Goal: Transaction & Acquisition: Purchase product/service

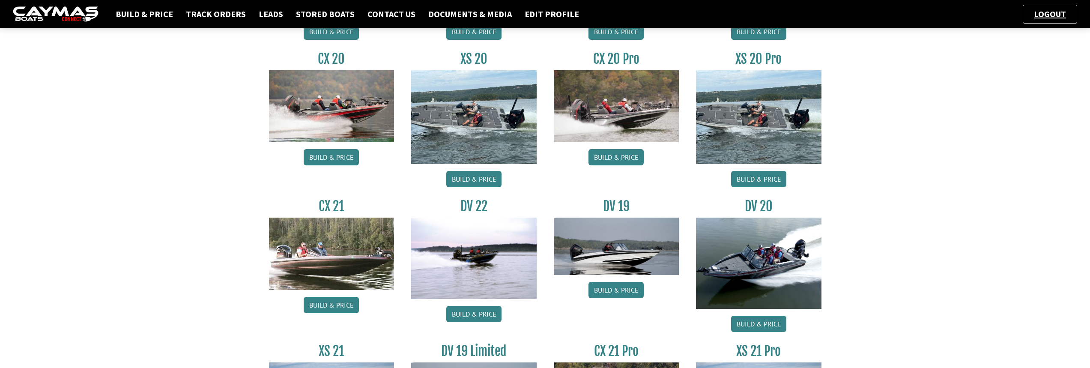
scroll to position [856, 0]
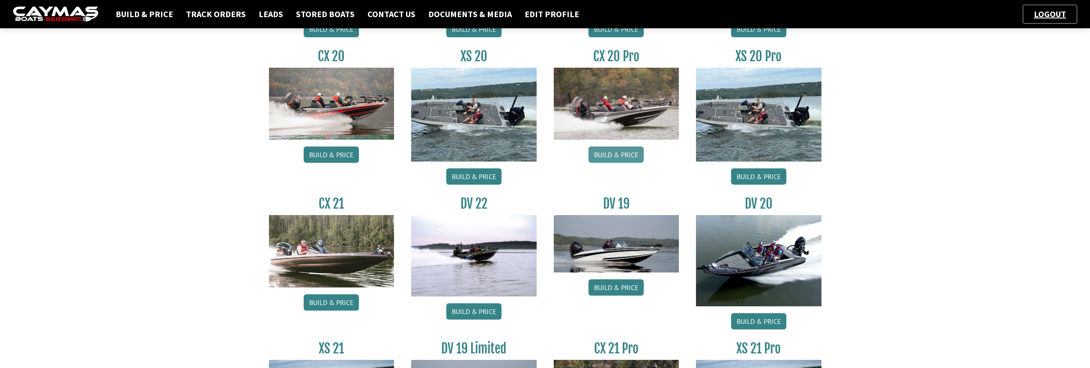
click at [608, 150] on link "Build & Price" at bounding box center [615, 154] width 55 height 16
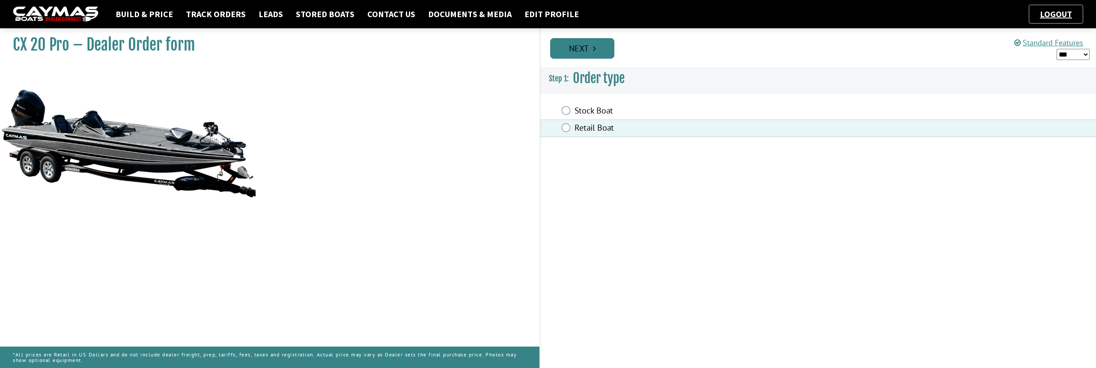
click at [596, 49] on icon "Pagination" at bounding box center [594, 48] width 3 height 9
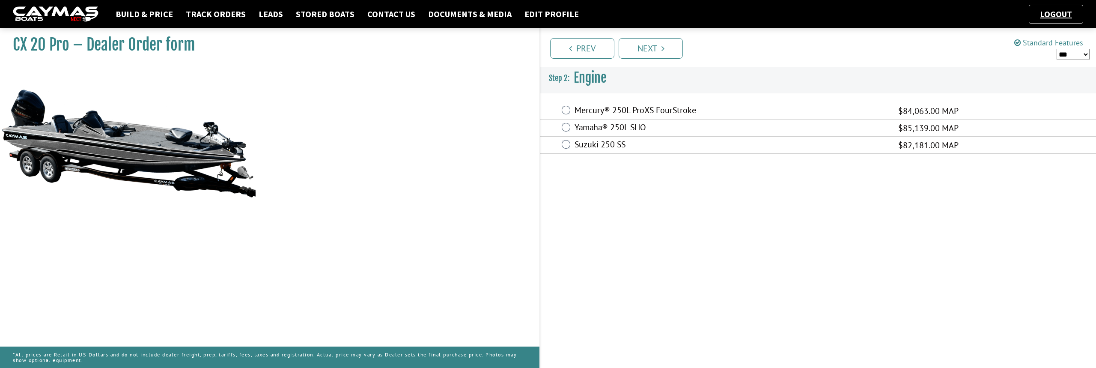
click at [572, 110] on div "Mercury® 250L ProXS FourStroke $84,063.00 MAP $73,976.00 $123,293.00" at bounding box center [818, 110] width 556 height 17
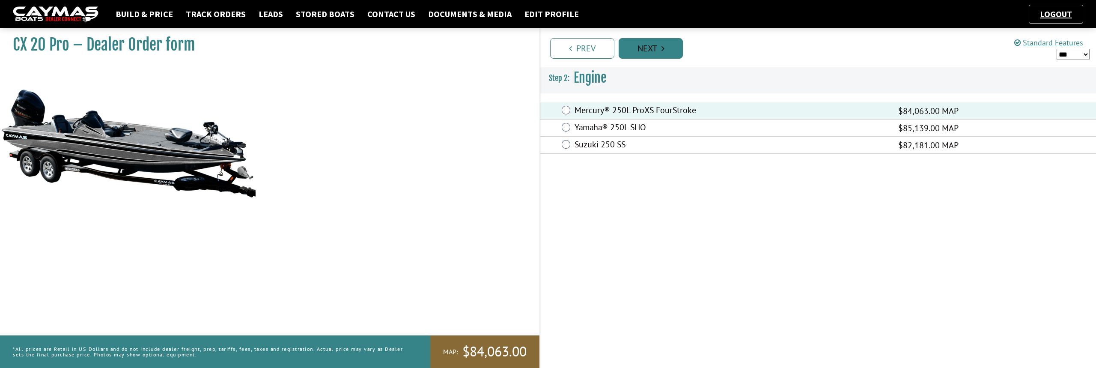
click at [645, 48] on link "Next" at bounding box center [651, 48] width 64 height 21
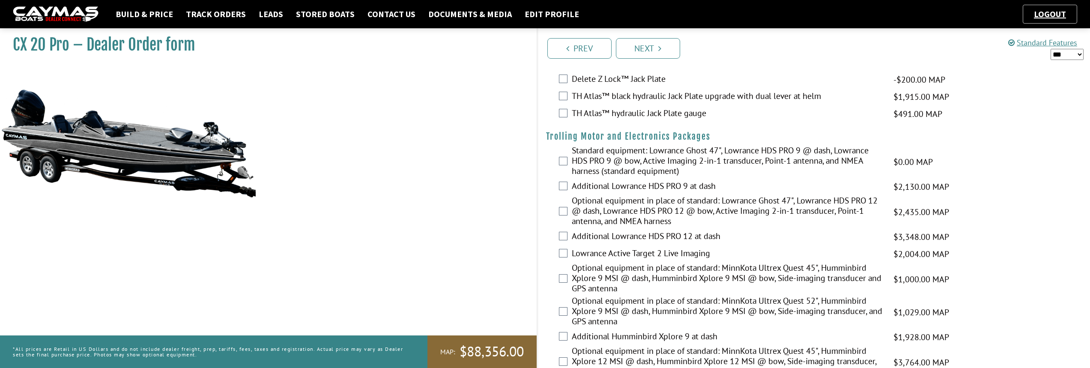
scroll to position [27, 0]
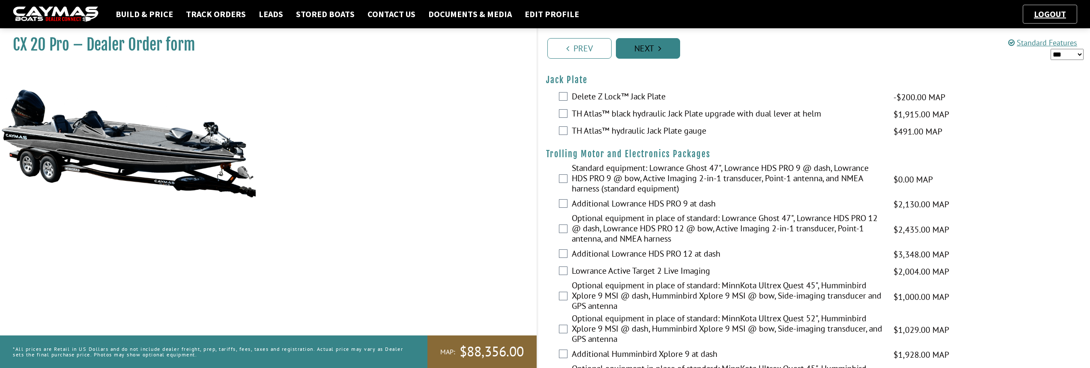
click at [648, 51] on link "Next" at bounding box center [648, 48] width 64 height 21
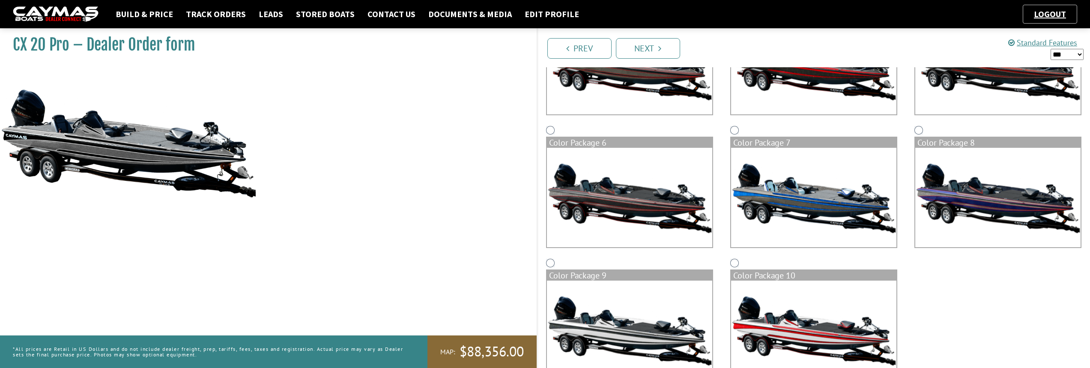
scroll to position [312, 0]
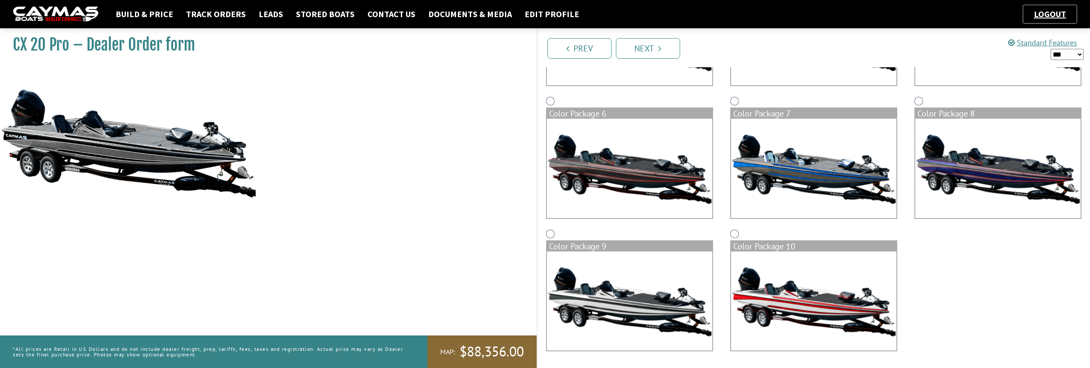
click at [682, 270] on img at bounding box center [629, 300] width 165 height 99
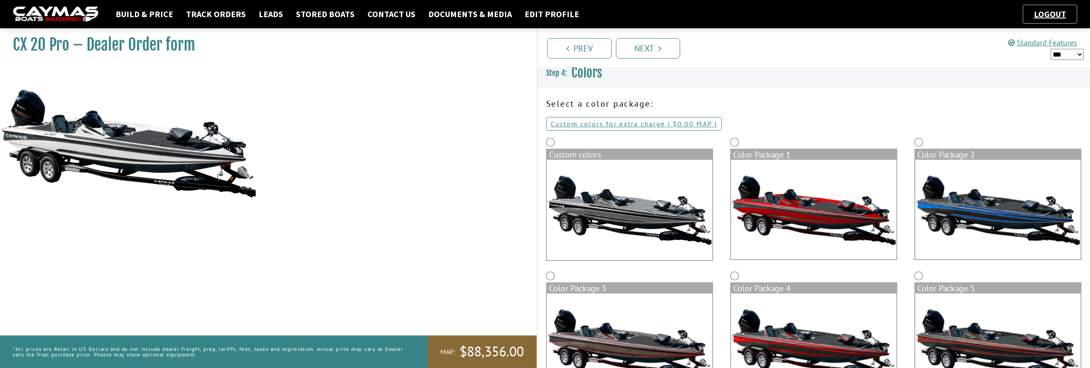
scroll to position [0, 0]
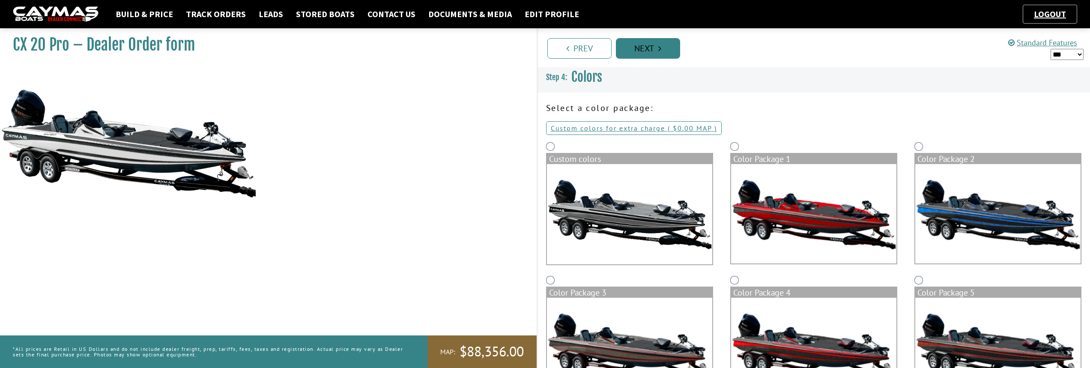
click at [659, 50] on icon "Pagination" at bounding box center [659, 48] width 3 height 9
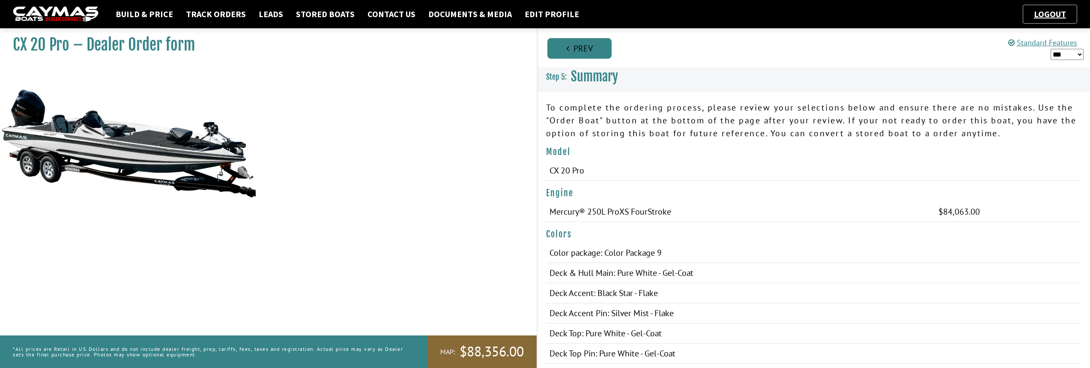
drag, startPoint x: 638, startPoint y: 197, endPoint x: 575, endPoint y: 53, distance: 156.5
click at [575, 53] on link "Prev" at bounding box center [579, 48] width 64 height 21
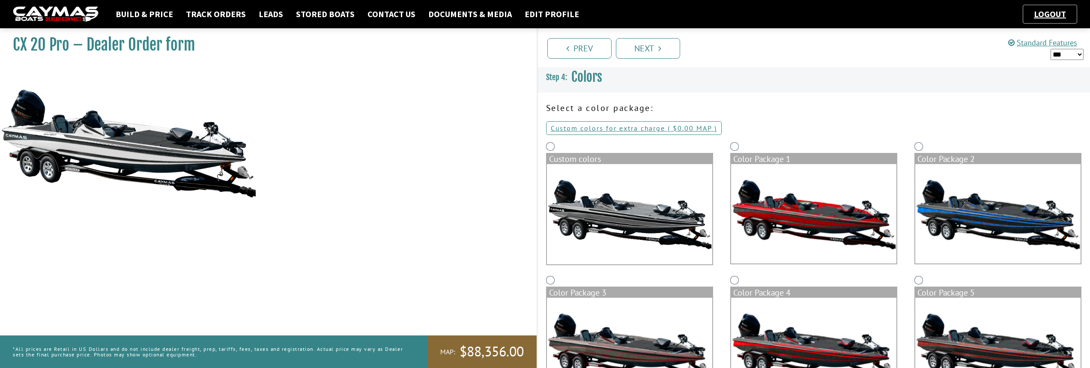
click at [572, 179] on img at bounding box center [629, 214] width 165 height 100
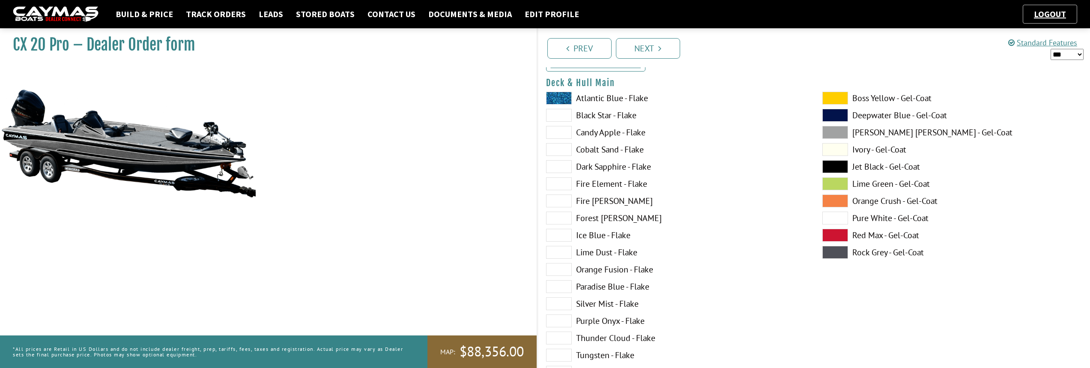
scroll to position [86, 0]
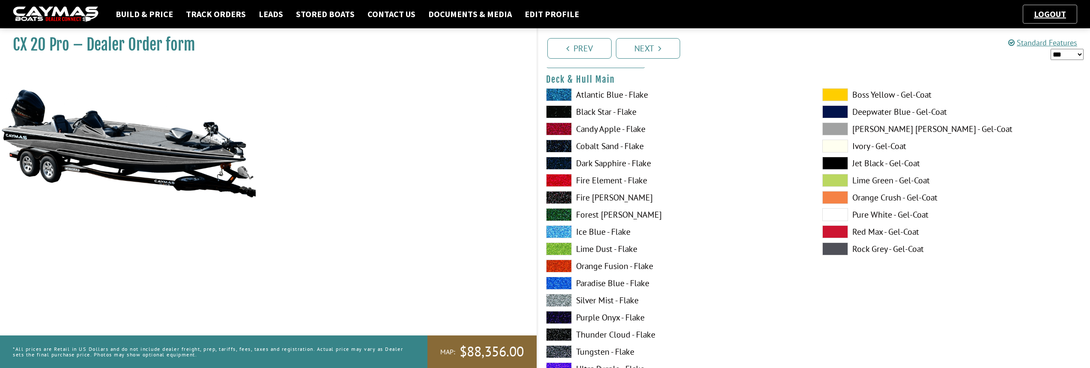
click at [840, 212] on span at bounding box center [835, 214] width 26 height 13
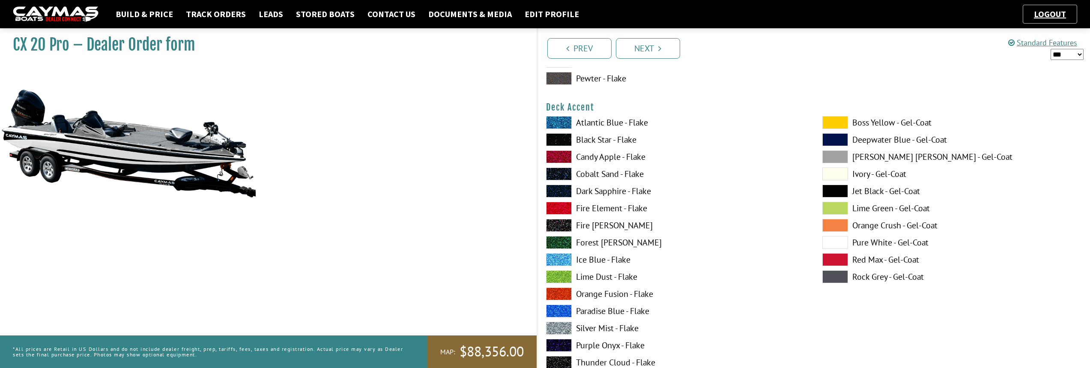
scroll to position [385, 0]
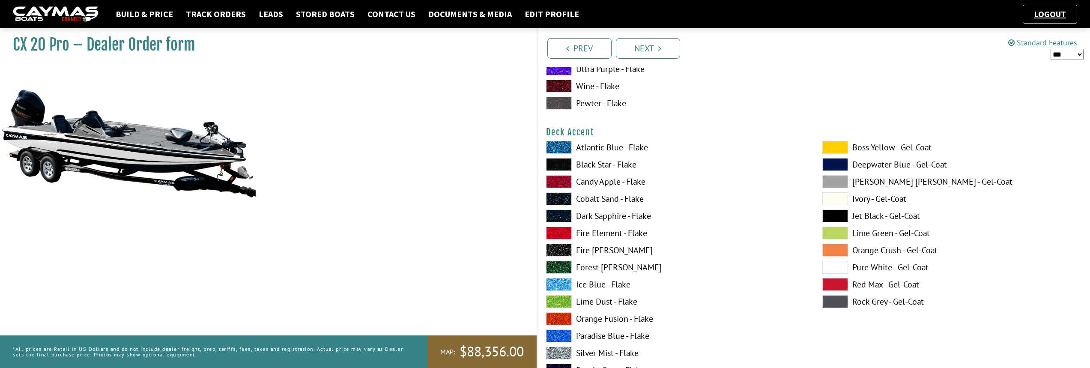
click at [558, 163] on span at bounding box center [559, 164] width 26 height 13
click at [837, 266] on span at bounding box center [835, 267] width 26 height 13
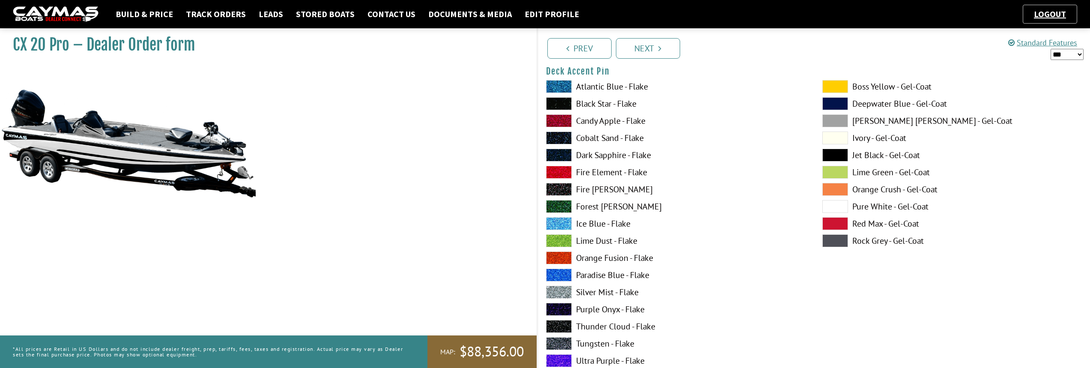
scroll to position [814, 0]
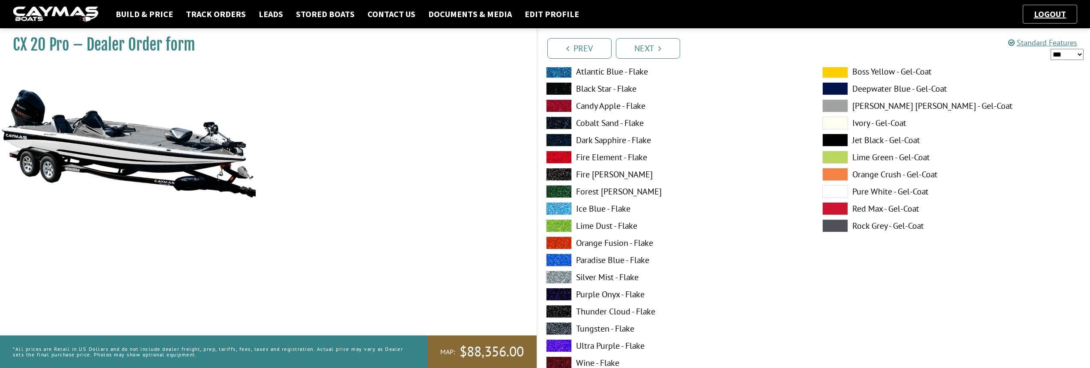
click at [550, 89] on span at bounding box center [559, 88] width 26 height 13
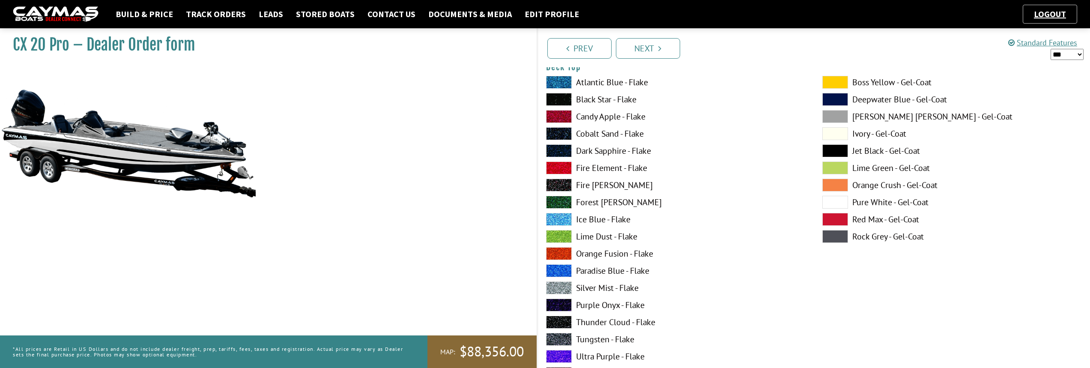
scroll to position [1156, 0]
click at [826, 203] on span at bounding box center [835, 201] width 26 height 13
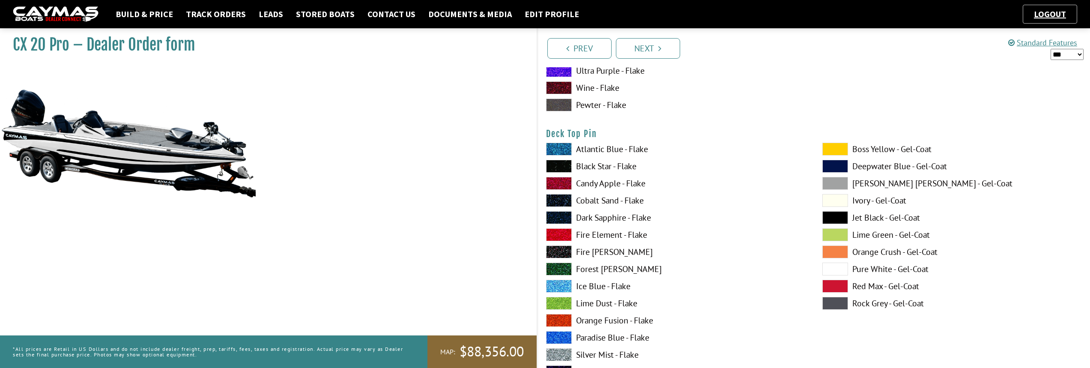
scroll to position [1456, 0]
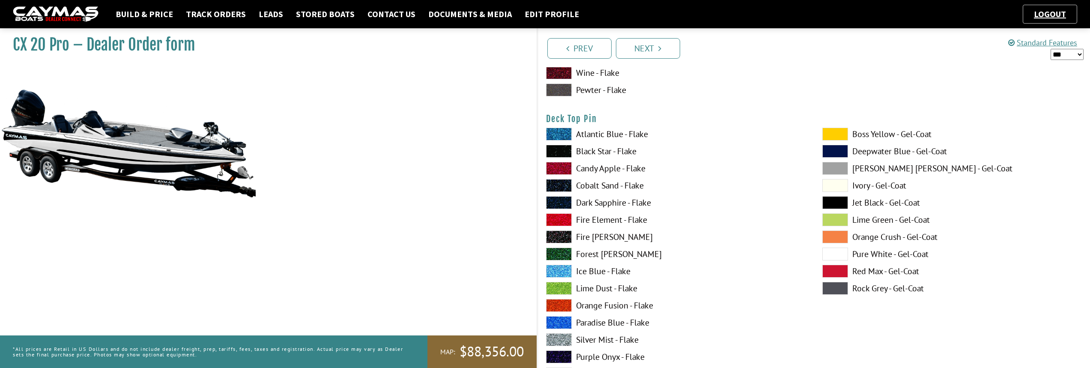
click at [559, 150] on span at bounding box center [559, 151] width 26 height 13
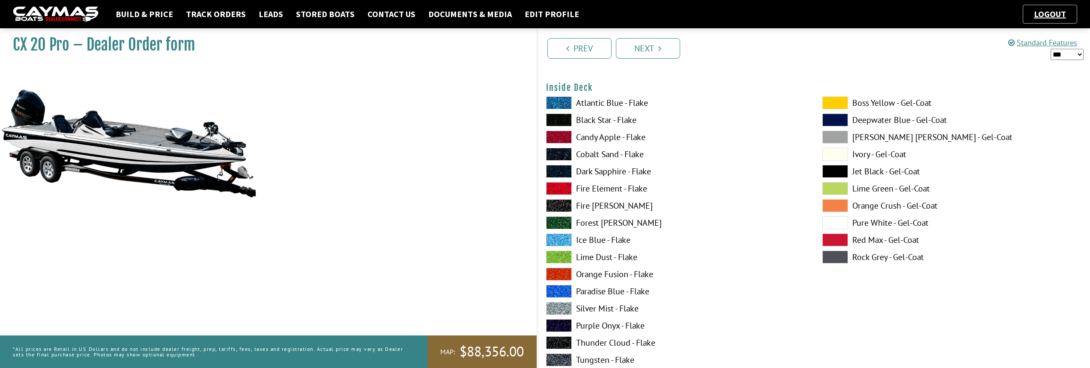
scroll to position [1841, 0]
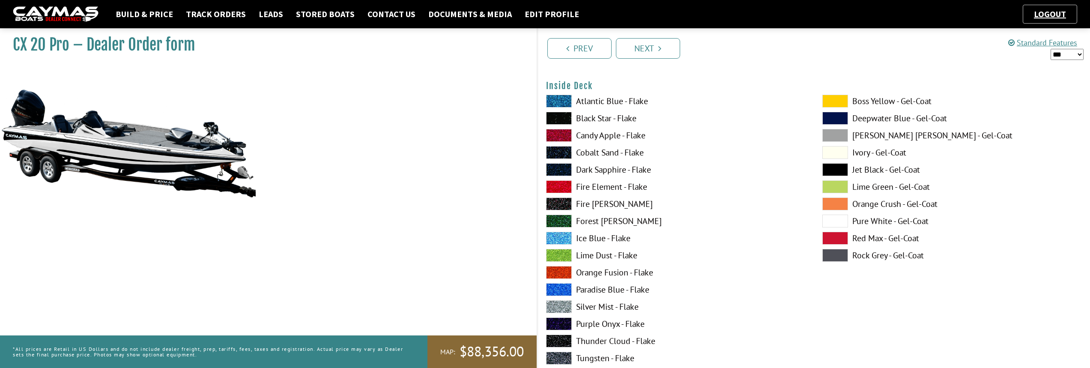
click at [841, 220] on span at bounding box center [835, 221] width 26 height 13
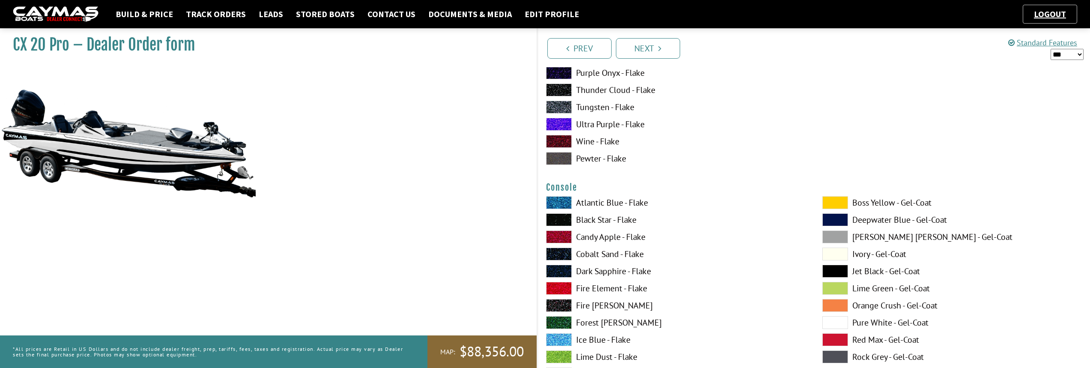
scroll to position [2184, 0]
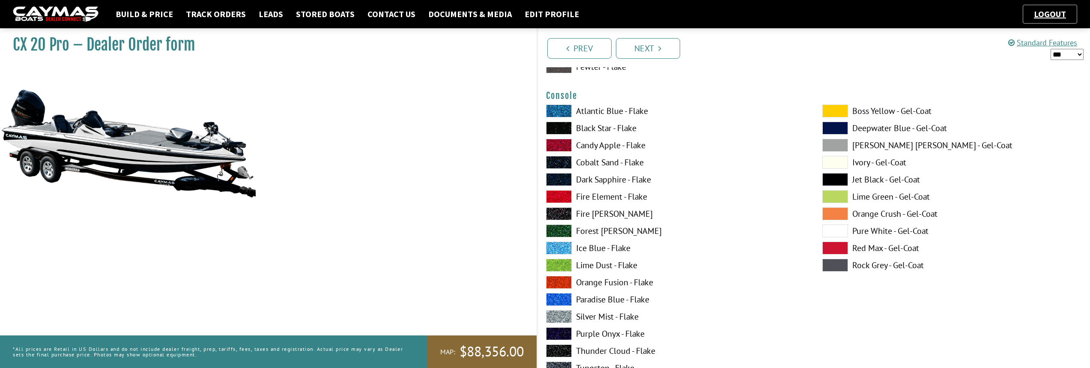
click at [834, 227] on span at bounding box center [835, 230] width 26 height 13
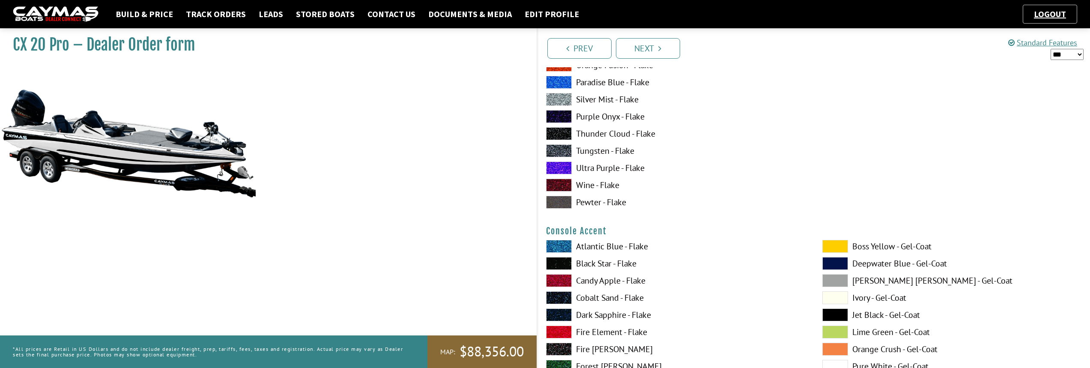
scroll to position [2441, 0]
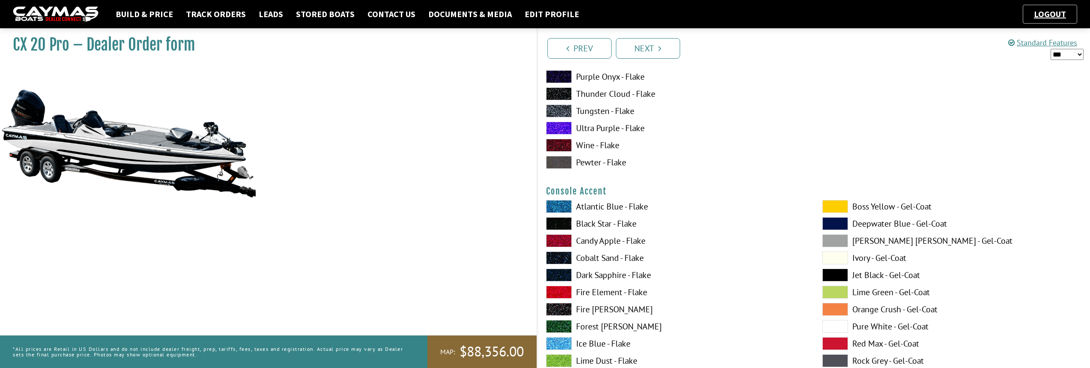
click at [834, 327] on span at bounding box center [835, 326] width 26 height 13
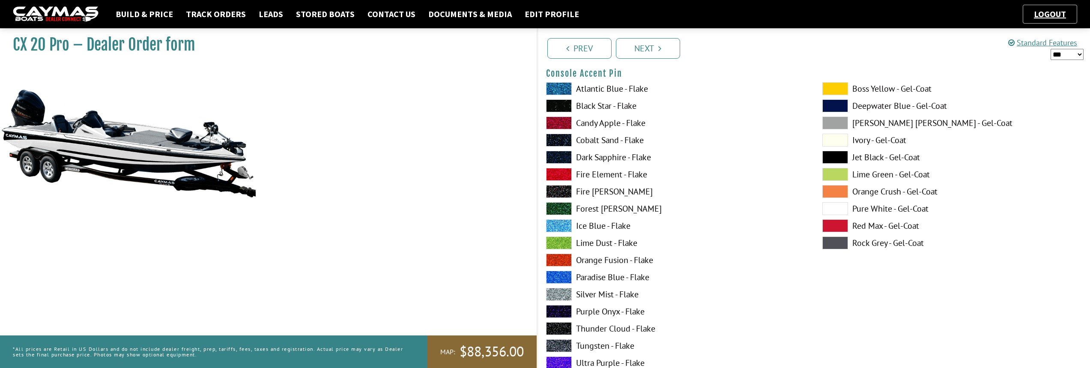
scroll to position [2912, 0]
click at [552, 108] on span at bounding box center [559, 104] width 26 height 13
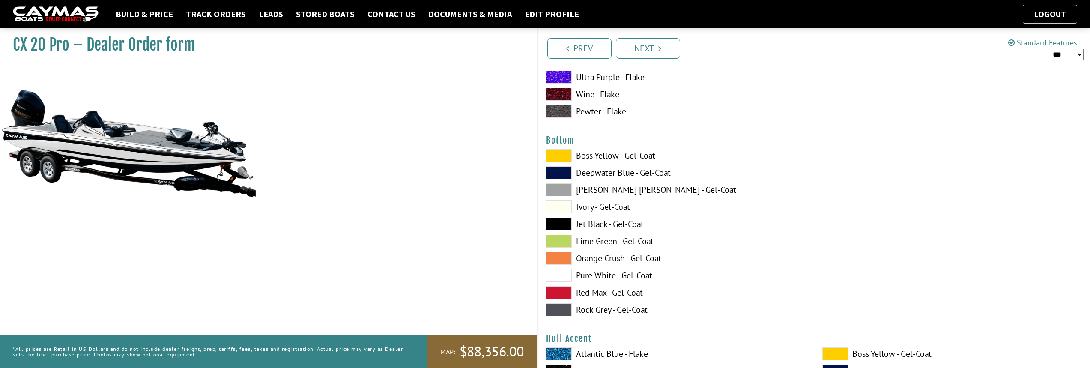
scroll to position [3211, 0]
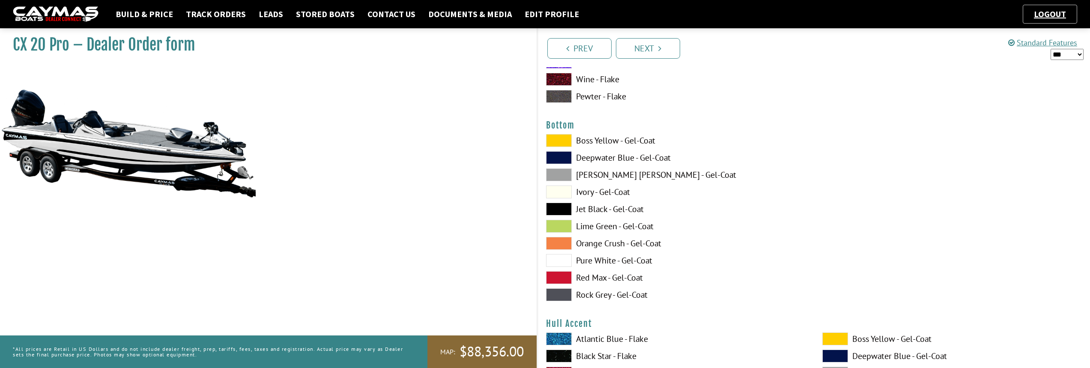
click at [563, 208] on span at bounding box center [559, 209] width 26 height 13
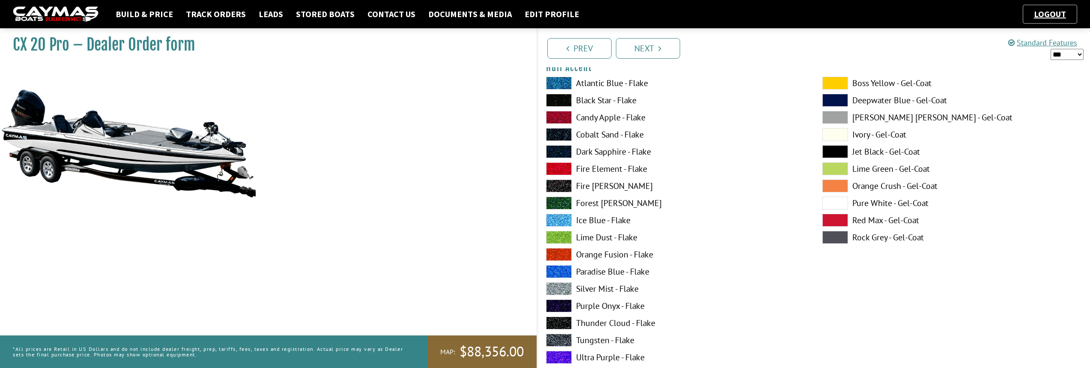
scroll to position [3468, 0]
click at [814, 201] on div "Boss Yellow - Gel-Coat Deepwater Blue - Gel-Coat Dove Gray - Gel-Coat Ivory - G…" at bounding box center [952, 237] width 276 height 325
click at [833, 201] on span at bounding box center [835, 201] width 26 height 13
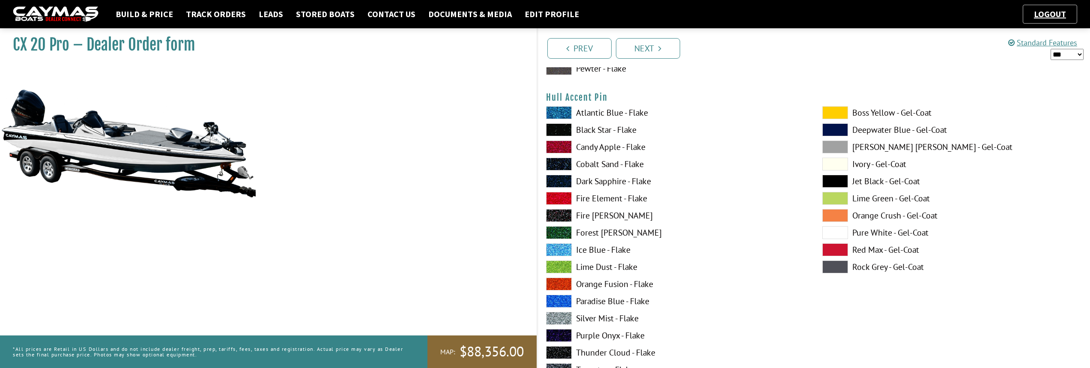
scroll to position [3811, 0]
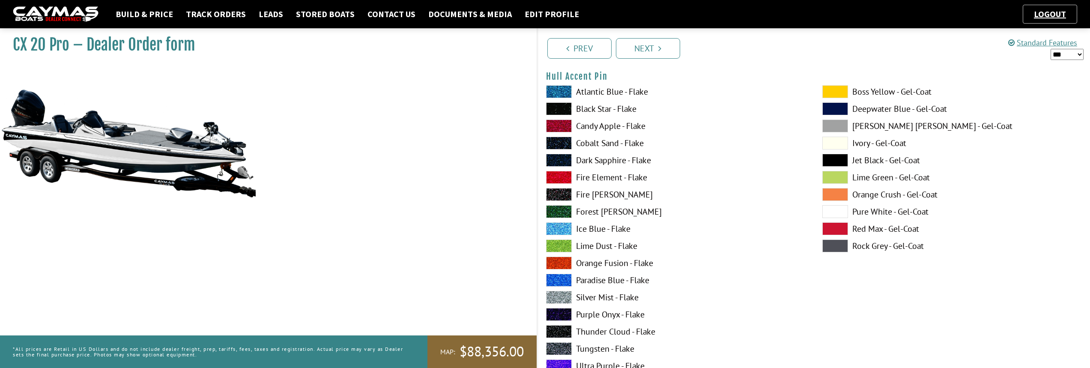
click at [554, 106] on span at bounding box center [559, 108] width 26 height 13
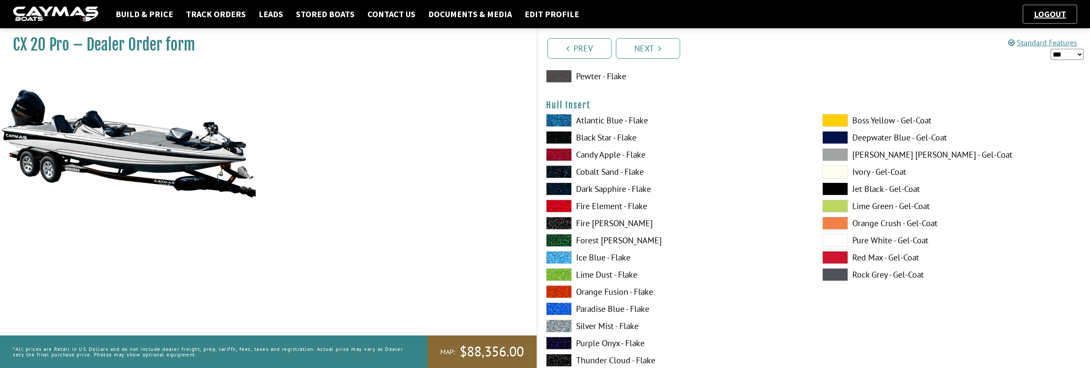
scroll to position [4153, 0]
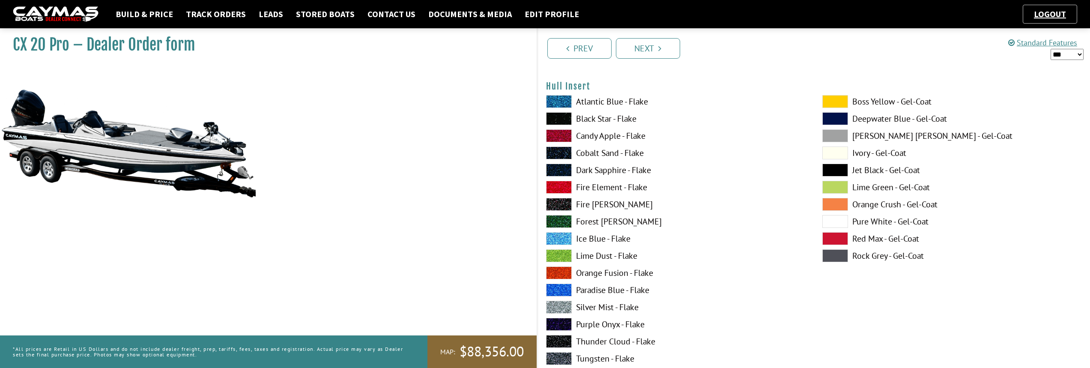
click at [845, 220] on span at bounding box center [835, 221] width 26 height 13
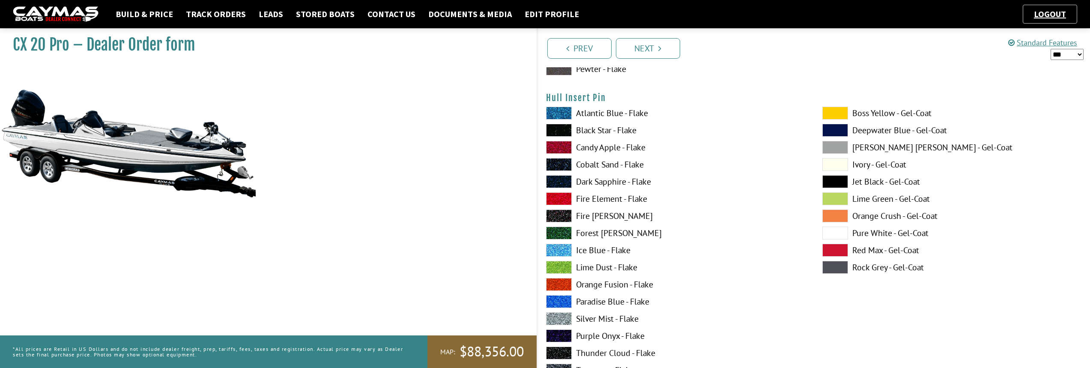
scroll to position [4496, 0]
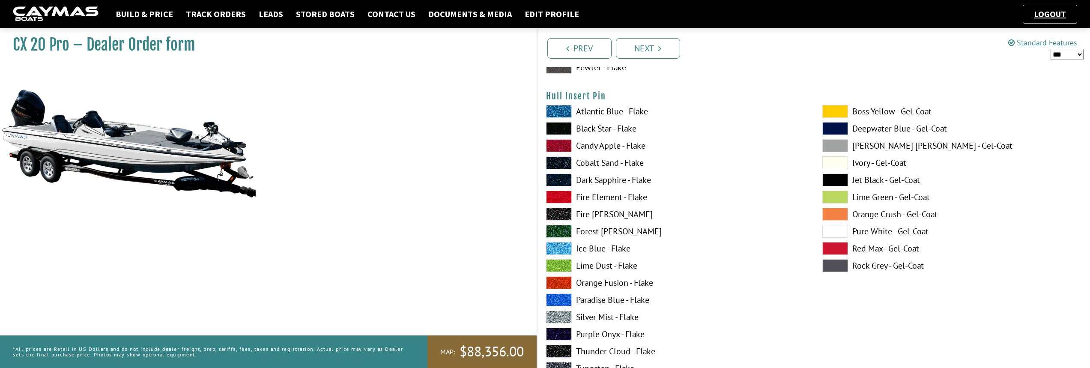
click at [563, 125] on span at bounding box center [559, 128] width 26 height 13
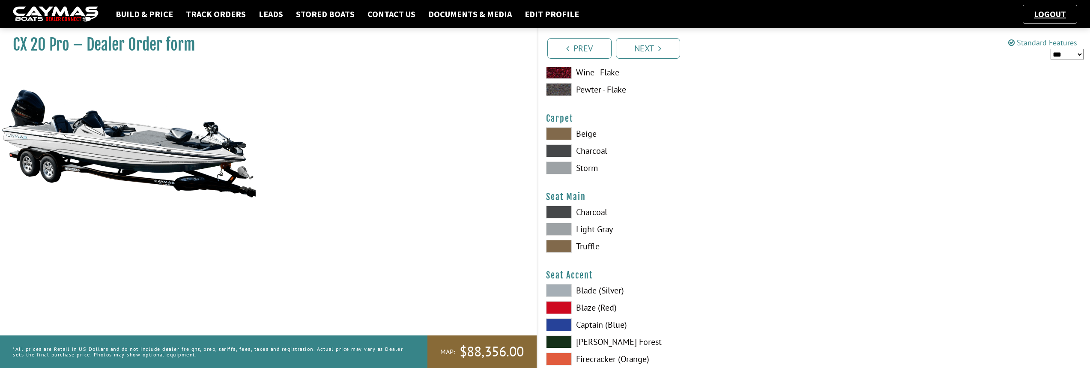
scroll to position [4838, 0]
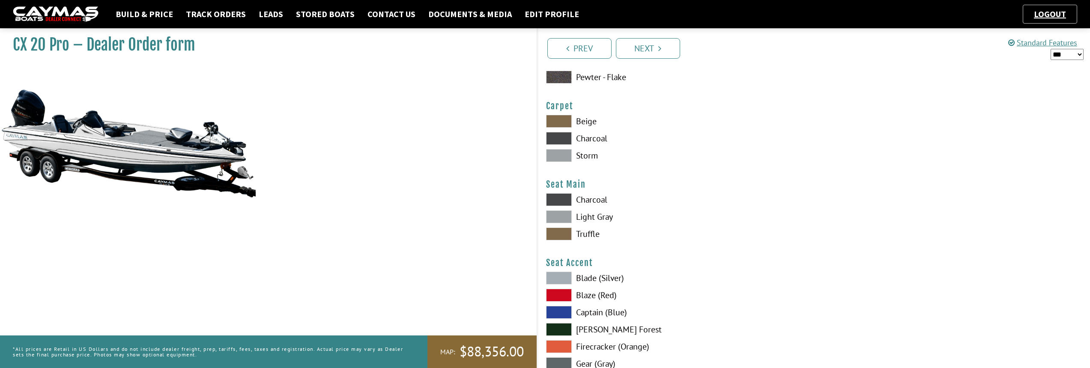
click at [560, 139] on span at bounding box center [559, 138] width 26 height 13
click at [555, 138] on span at bounding box center [559, 138] width 26 height 13
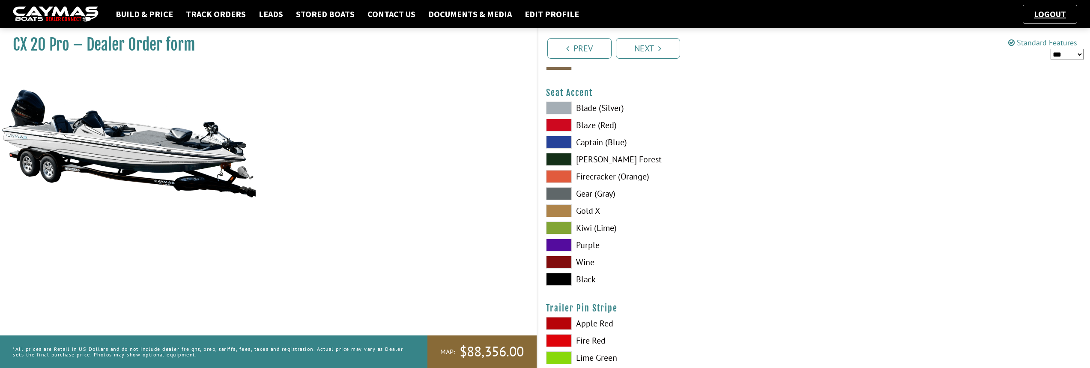
scroll to position [5010, 0]
click at [553, 282] on span at bounding box center [559, 277] width 26 height 13
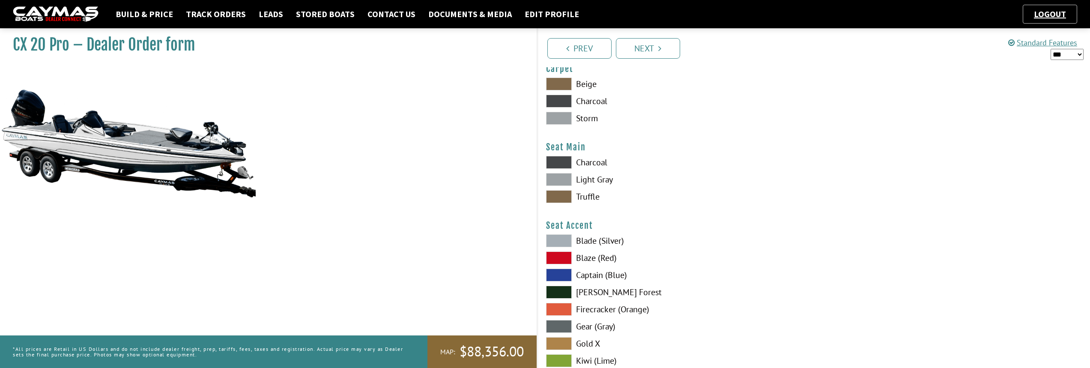
scroll to position [4838, 0]
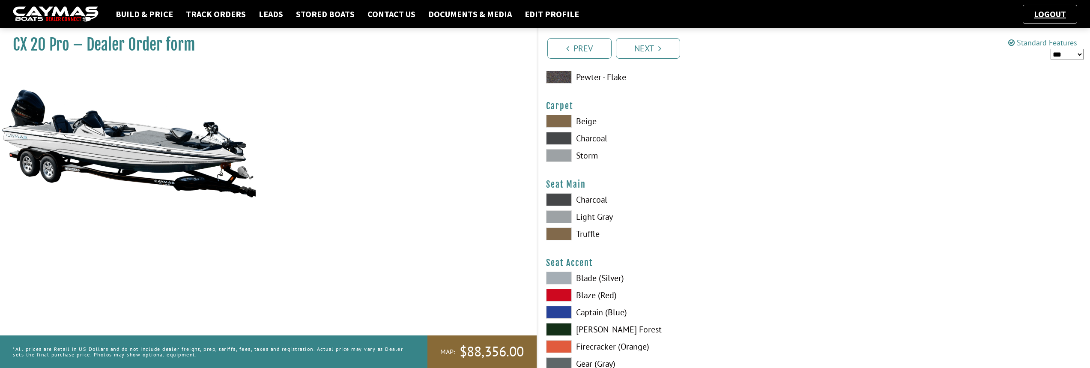
click at [554, 134] on span at bounding box center [559, 138] width 26 height 13
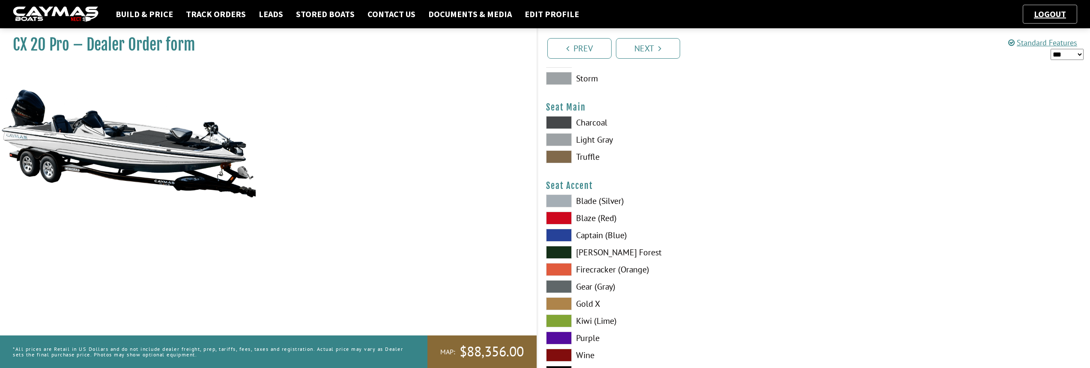
scroll to position [4924, 0]
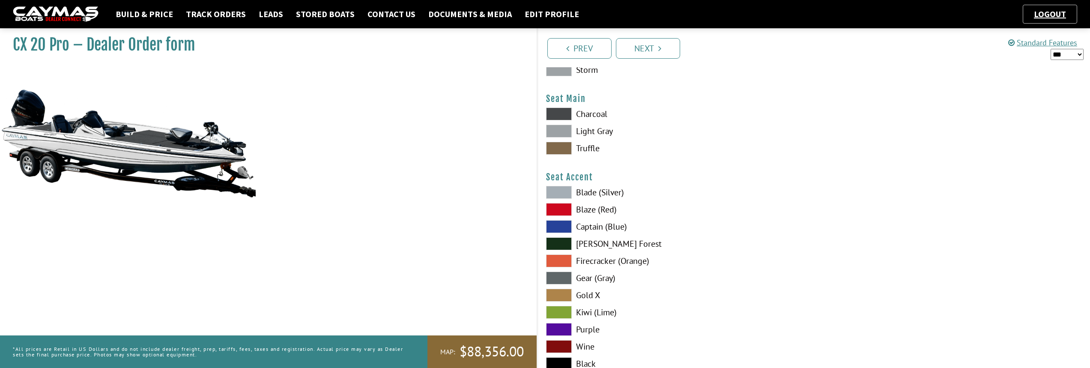
click at [556, 113] on span at bounding box center [559, 113] width 26 height 13
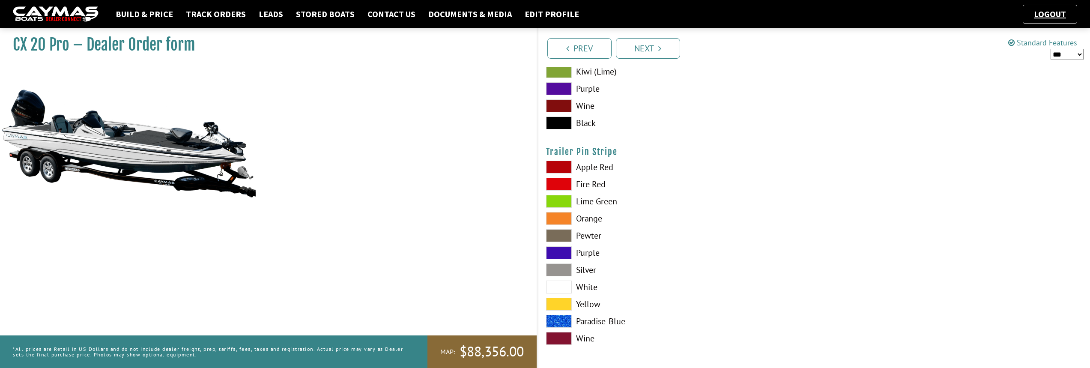
scroll to position [5167, 0]
click at [560, 265] on span at bounding box center [559, 267] width 26 height 13
click at [553, 284] on span at bounding box center [559, 284] width 26 height 13
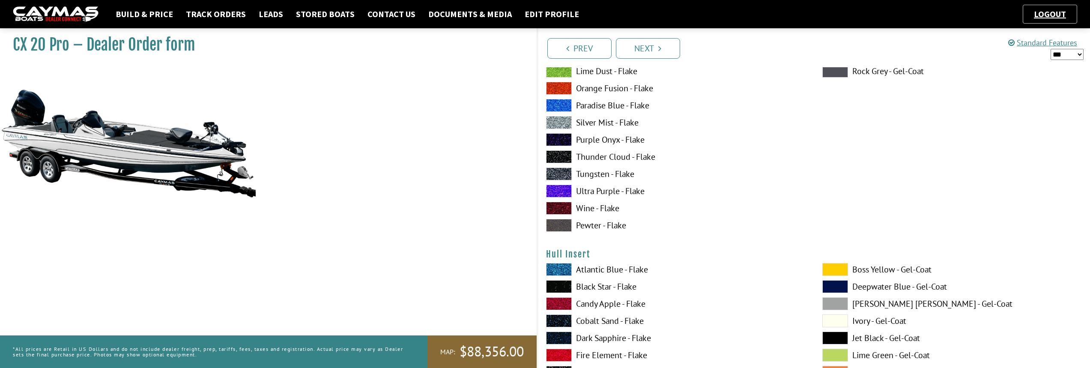
scroll to position [3925, 0]
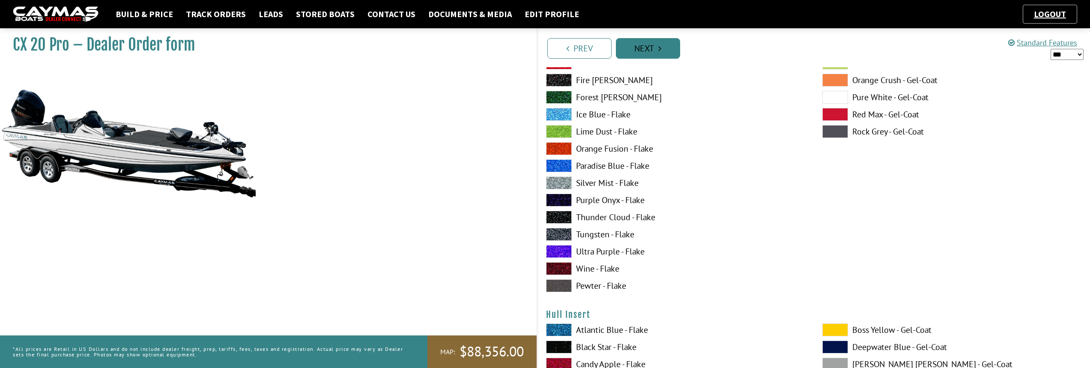
click at [647, 55] on link "Next" at bounding box center [648, 48] width 64 height 21
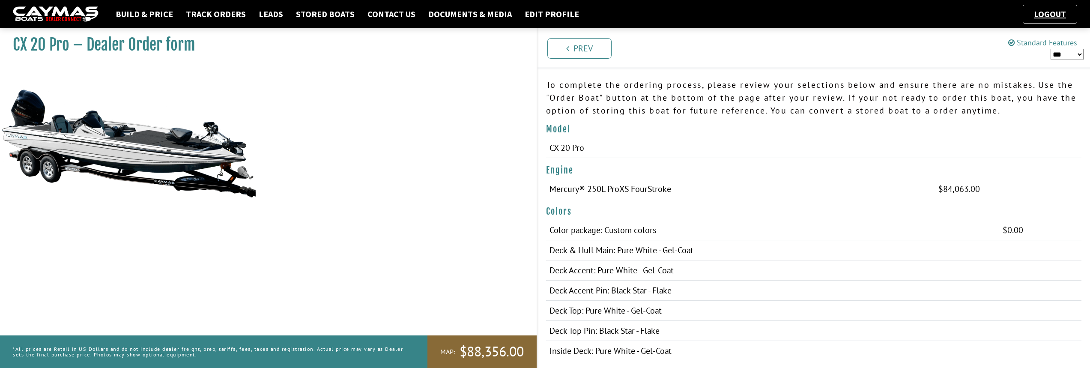
scroll to position [0, 0]
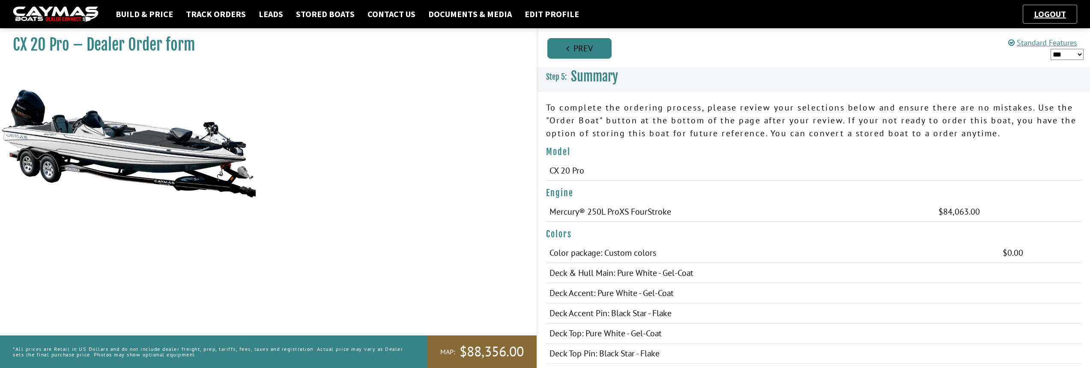
click at [588, 47] on link "Prev" at bounding box center [579, 48] width 64 height 21
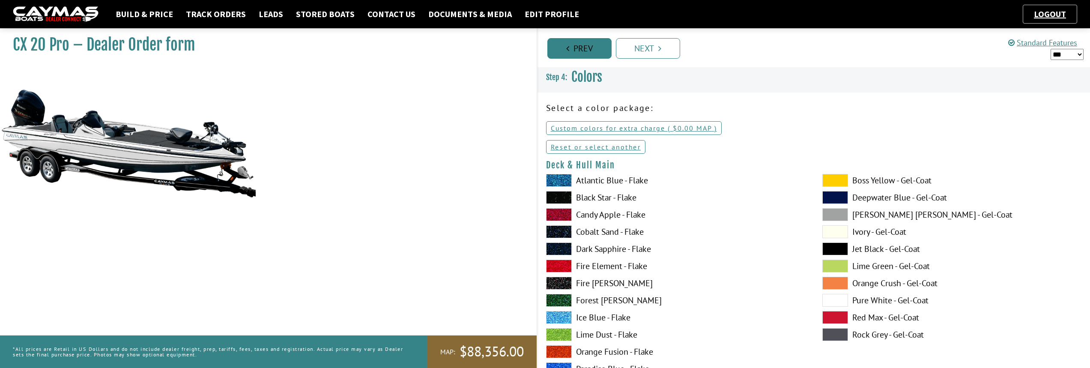
click at [573, 48] on link "Prev" at bounding box center [579, 48] width 64 height 21
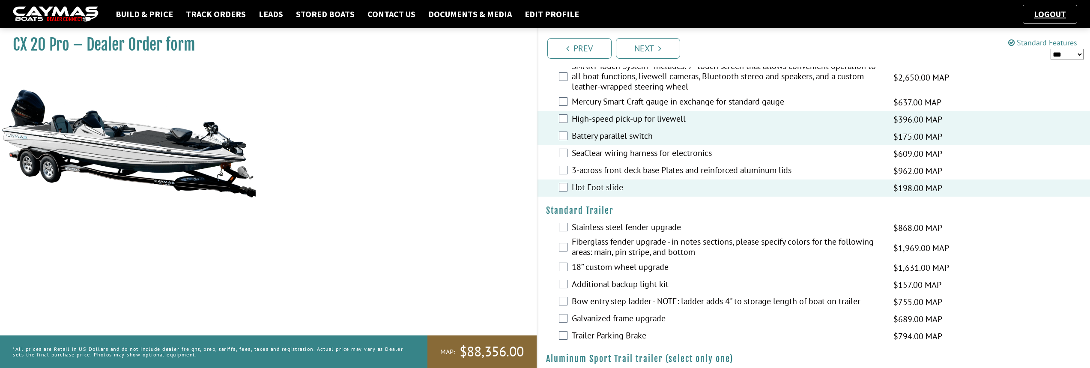
scroll to position [1183, 0]
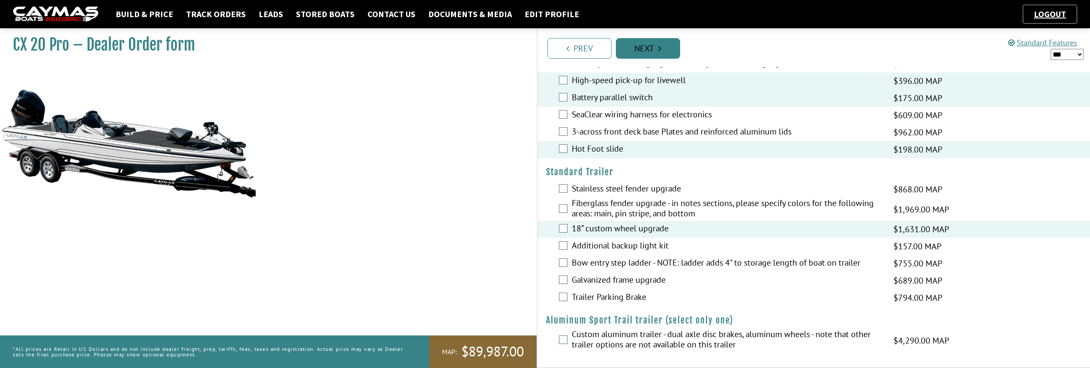
click at [640, 48] on link "Next" at bounding box center [648, 48] width 64 height 21
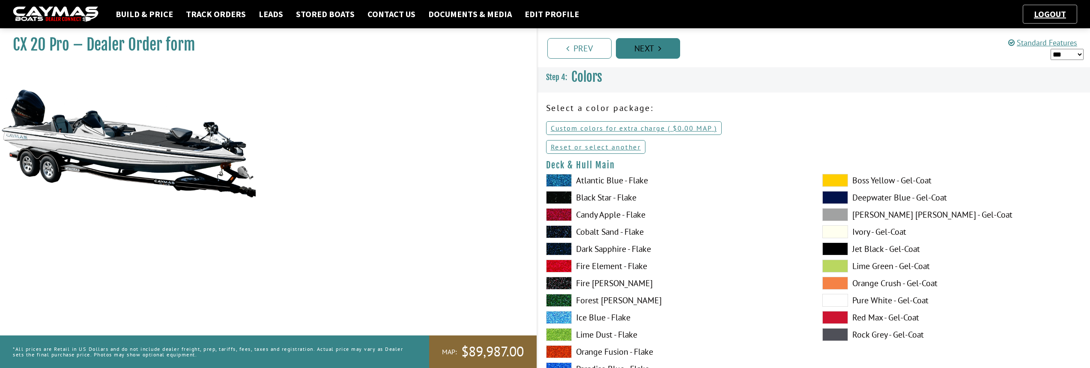
click at [640, 48] on link "Next" at bounding box center [648, 48] width 64 height 21
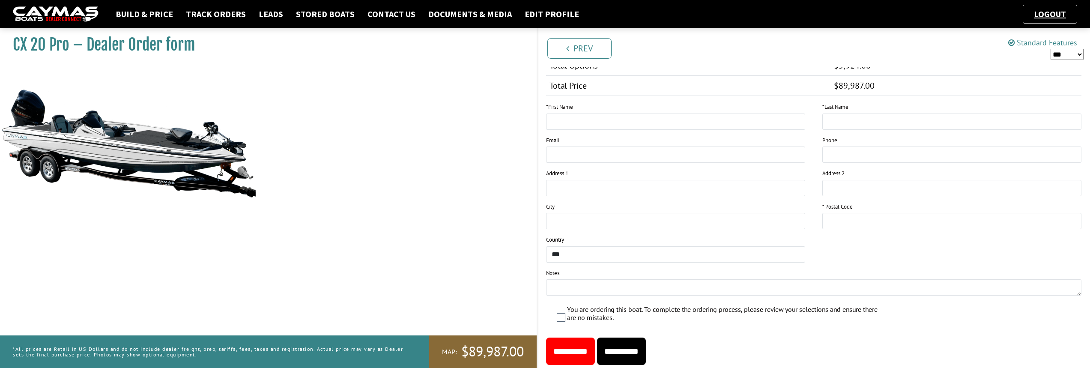
scroll to position [852, 0]
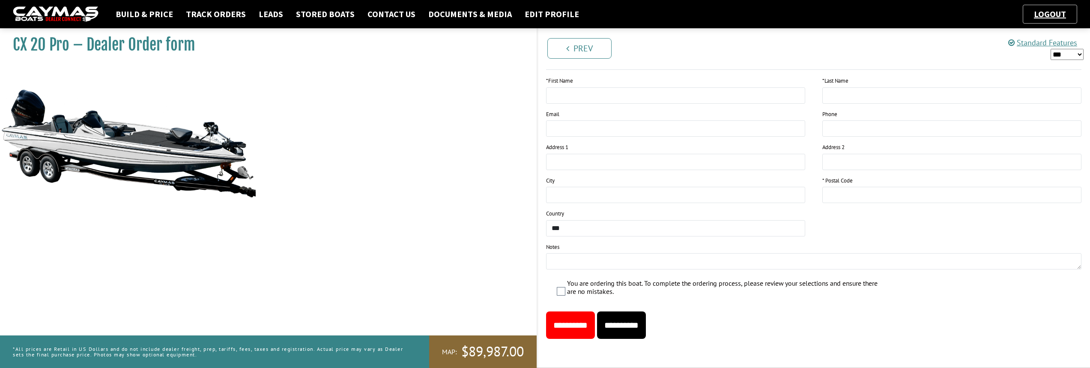
click at [630, 329] on input "**********" at bounding box center [621, 324] width 49 height 27
click at [627, 96] on input "This field is required." at bounding box center [675, 95] width 259 height 16
type input "*"
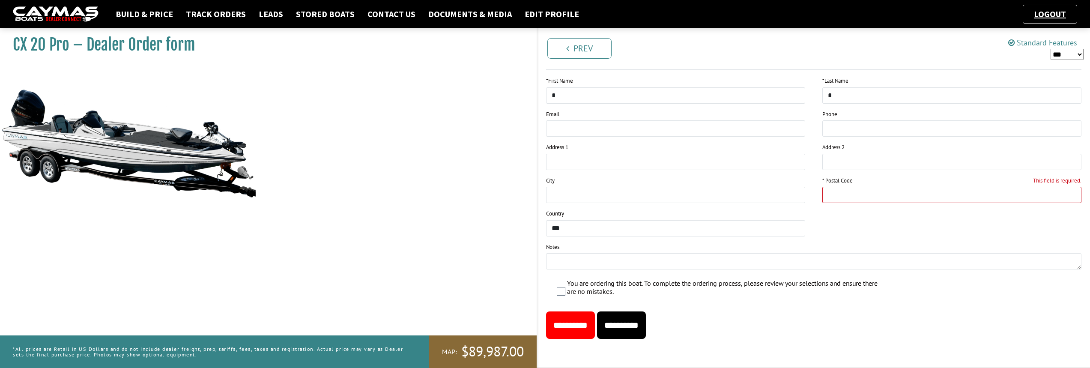
click at [870, 196] on input "This field is required." at bounding box center [951, 195] width 259 height 16
type input "*****"
click at [646, 324] on input "**********" at bounding box center [621, 324] width 49 height 27
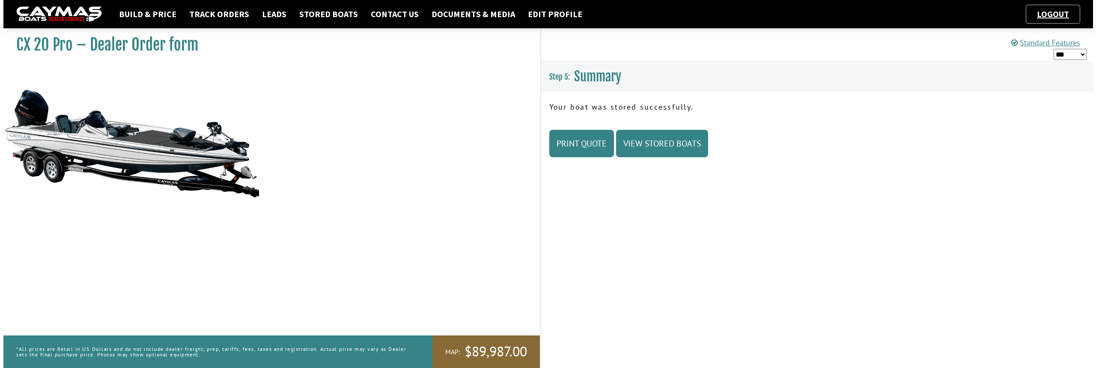
scroll to position [0, 0]
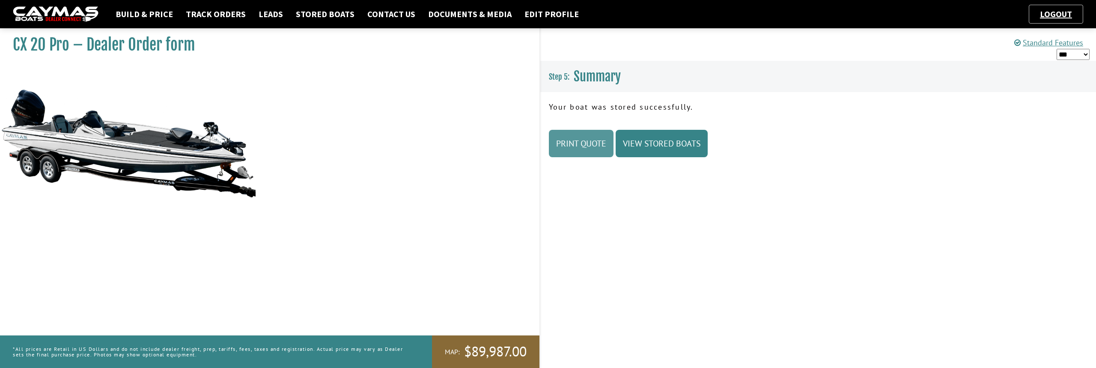
click at [597, 146] on link "Print Quote" at bounding box center [581, 143] width 65 height 27
click at [685, 147] on link "View Stored Boats" at bounding box center [662, 143] width 92 height 27
